Goal: Transaction & Acquisition: Purchase product/service

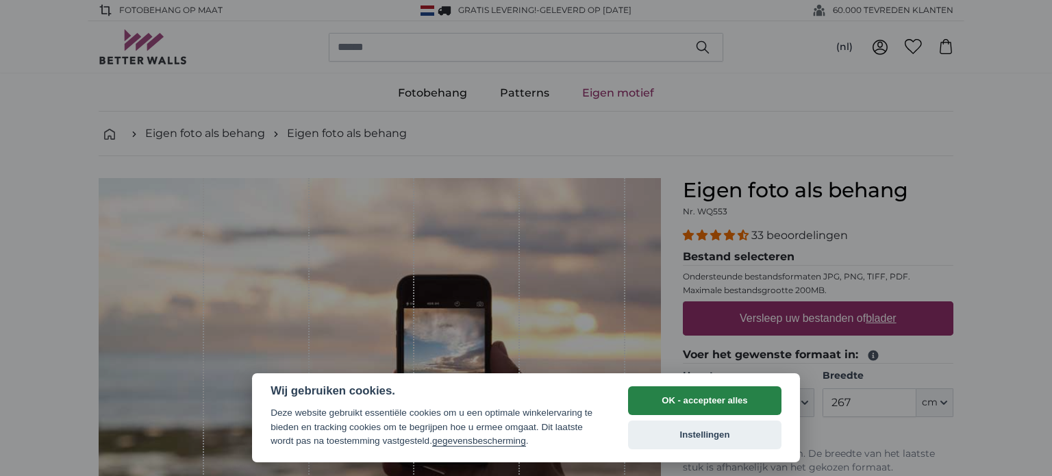
drag, startPoint x: 702, startPoint y: 400, endPoint x: 693, endPoint y: 384, distance: 19.0
click at [701, 400] on button "OK - accepteer alles" at bounding box center [704, 400] width 153 height 29
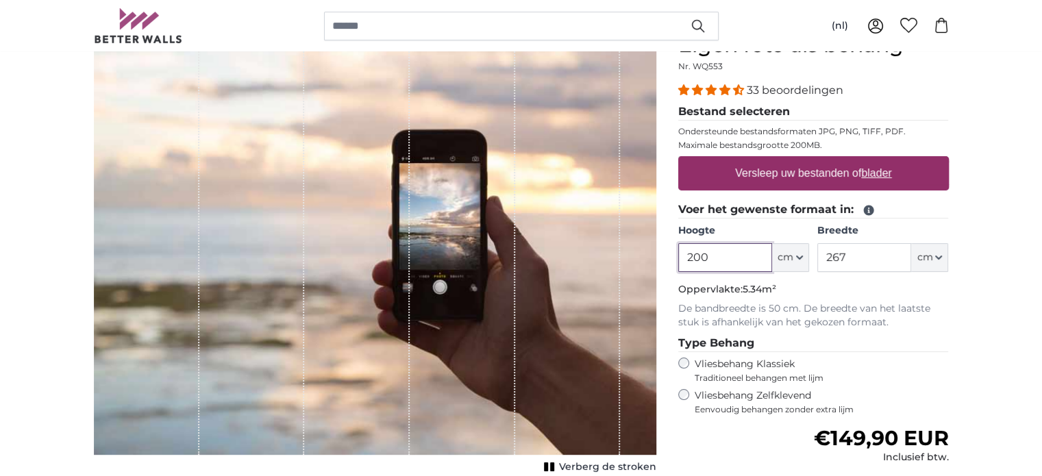
scroll to position [137, 0]
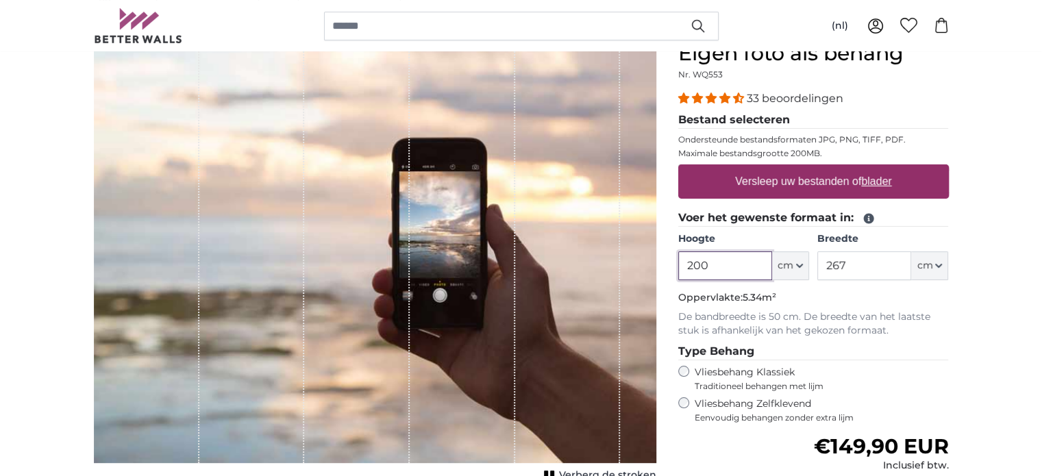
drag, startPoint x: 710, startPoint y: 266, endPoint x: 581, endPoint y: 266, distance: 129.5
click at [581, 266] on product-detail "Annuleren Afbeelding bijsnijden Verberg de stroken Eigen foto als behang Nr. WQ…" at bounding box center [521, 338] width 877 height 639
type input "225"
drag, startPoint x: 888, startPoint y: 262, endPoint x: 778, endPoint y: 269, distance: 110.5
click at [778, 269] on div "Hoogte 225 ft cm Centimeter (cm) Inches (inch) Feet (ft. in.) Breedte 267 ft cm…" at bounding box center [813, 256] width 271 height 48
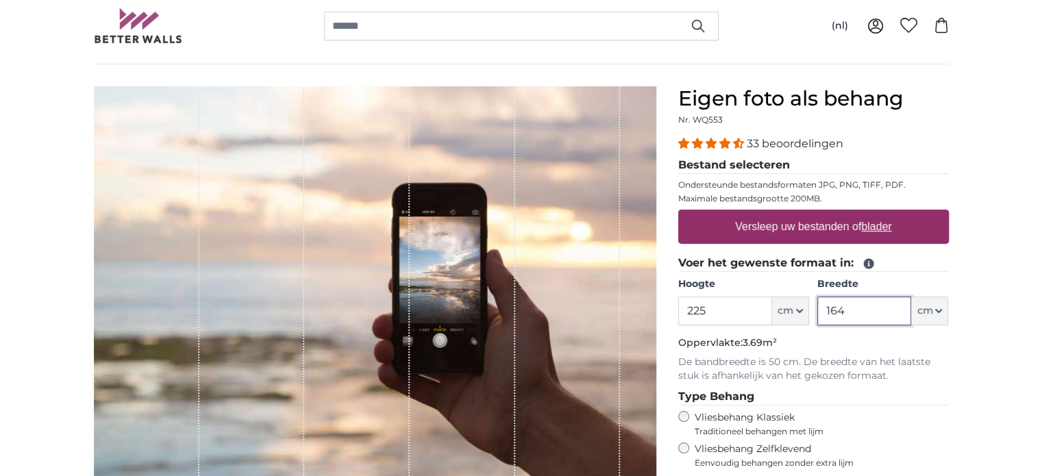
scroll to position [69, 0]
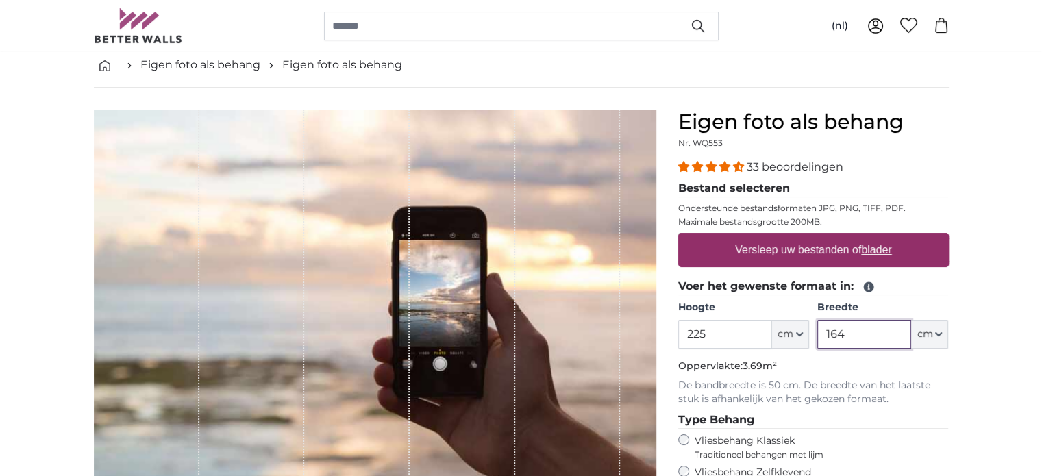
type input "164"
click at [811, 253] on label "Versleep uw bestanden of blader" at bounding box center [814, 249] width 168 height 27
click at [811, 237] on input "Versleep uw bestanden of blader" at bounding box center [813, 235] width 271 height 4
type input "**********"
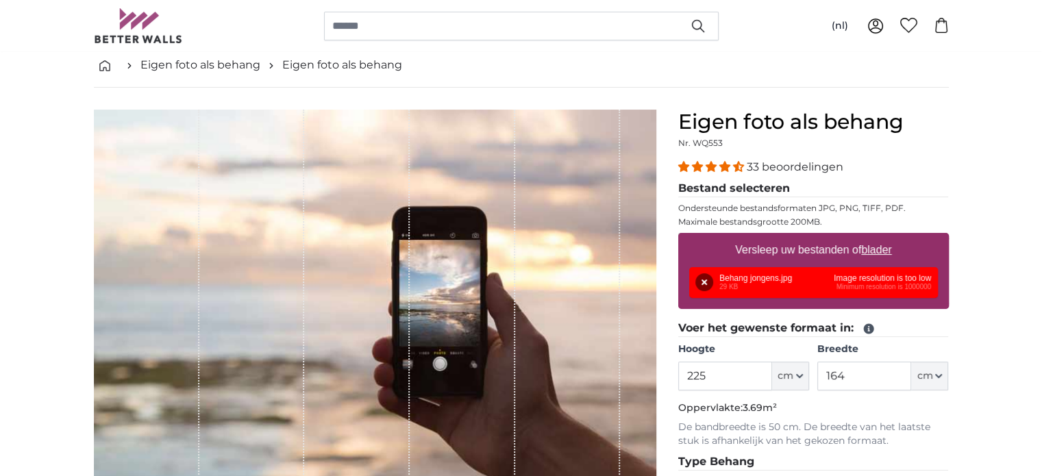
click at [829, 284] on div "Verwijderen Opnieuw proberen Verwijderen Uploaden Annuleren Opnieuw proberen Ve…" at bounding box center [813, 282] width 249 height 31
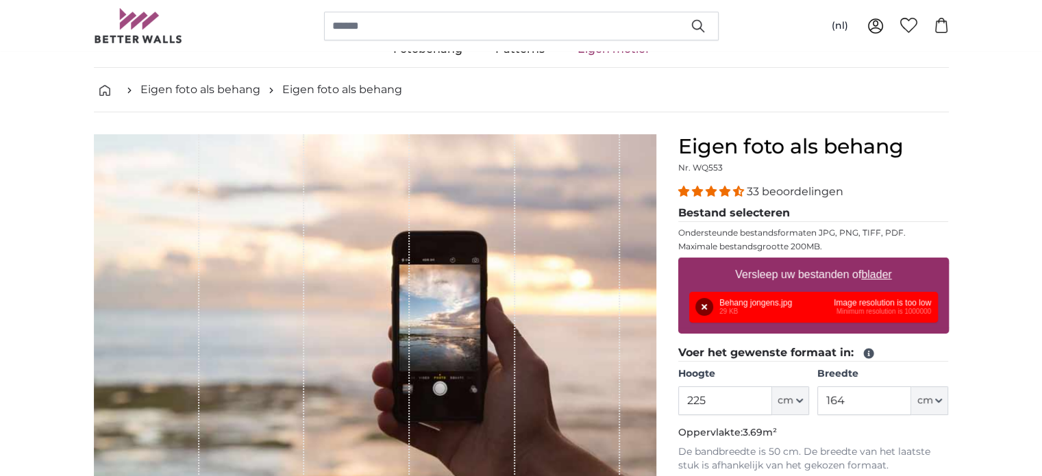
scroll to position [0, 0]
